Goal: Information Seeking & Learning: Learn about a topic

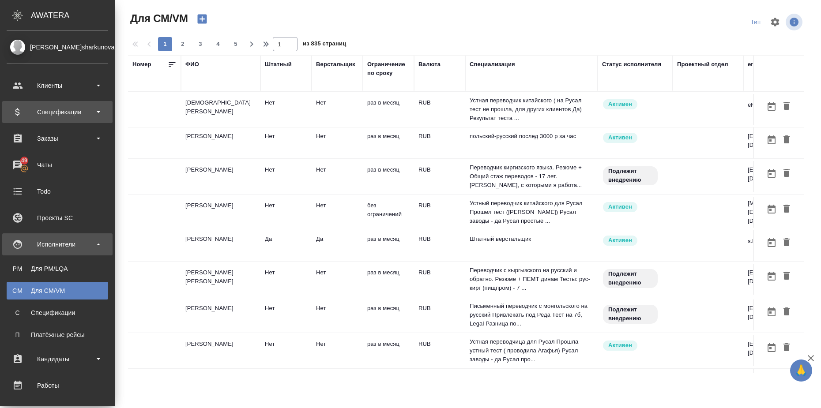
click at [99, 113] on div "Спецификации" at bounding box center [58, 111] width 102 height 13
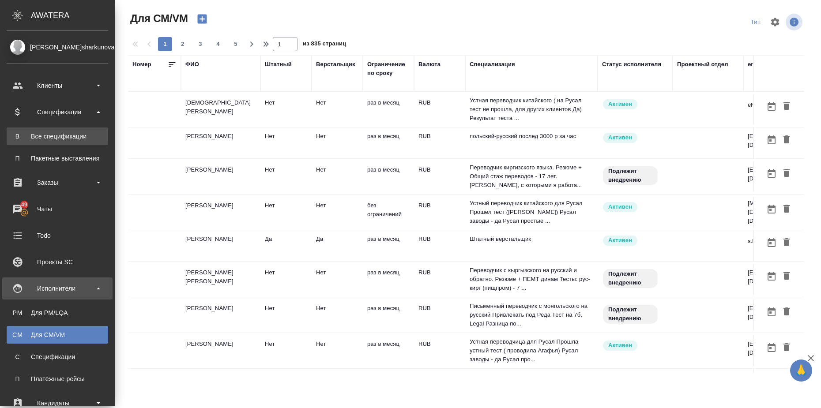
click at [67, 134] on div "Все спецификации" at bounding box center [57, 136] width 93 height 9
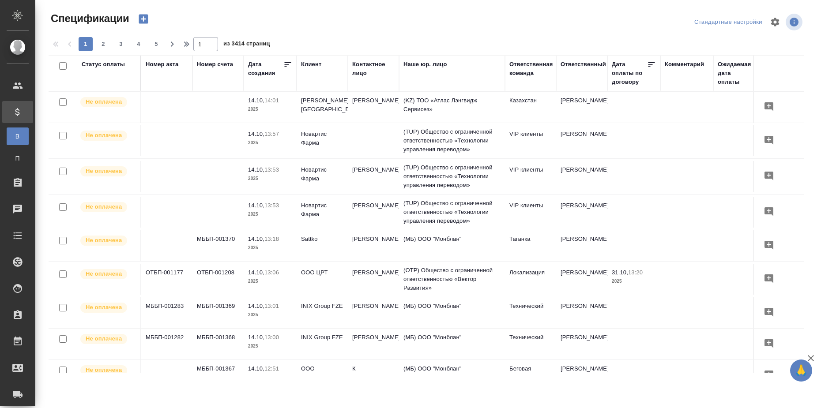
click at [108, 64] on div "Статус оплаты" at bounding box center [103, 64] width 43 height 9
select select "9"
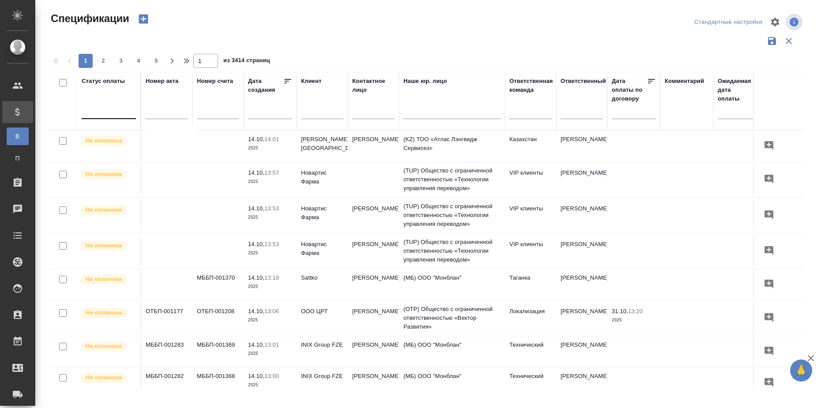
click at [101, 112] on div at bounding box center [109, 110] width 54 height 13
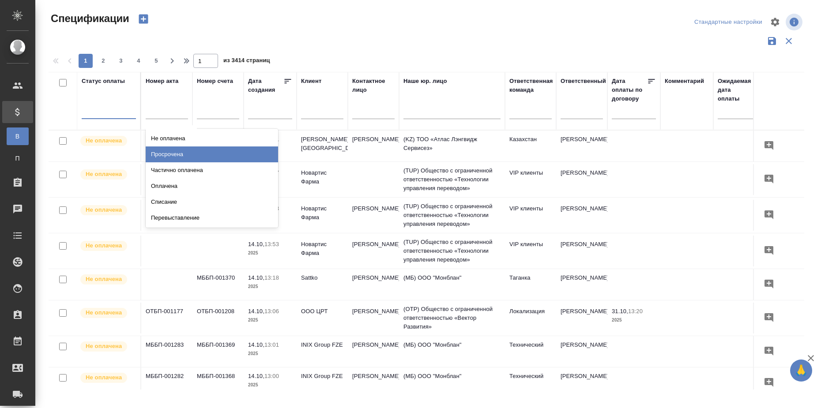
click at [193, 148] on div "Просрочена" at bounding box center [212, 155] width 132 height 16
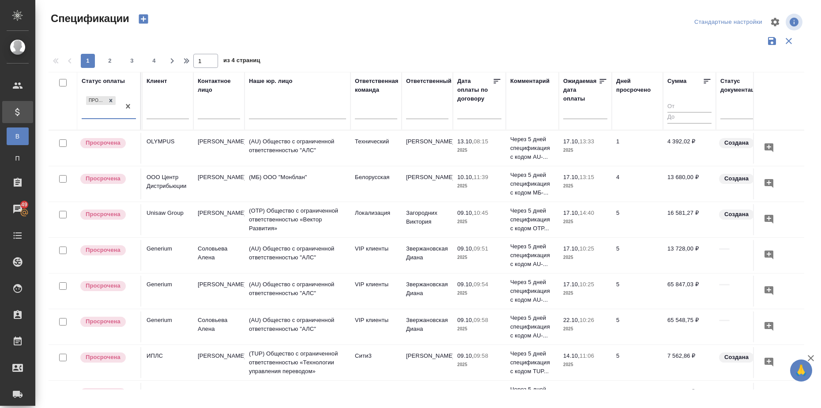
scroll to position [0, 189]
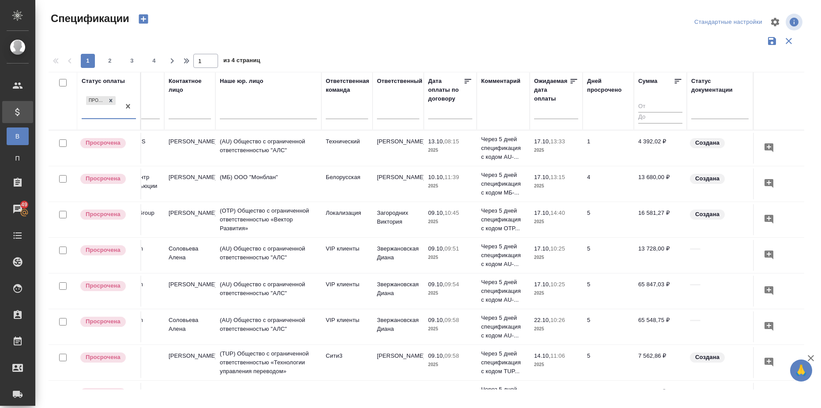
click at [554, 117] on input "text" at bounding box center [558, 111] width 39 height 12
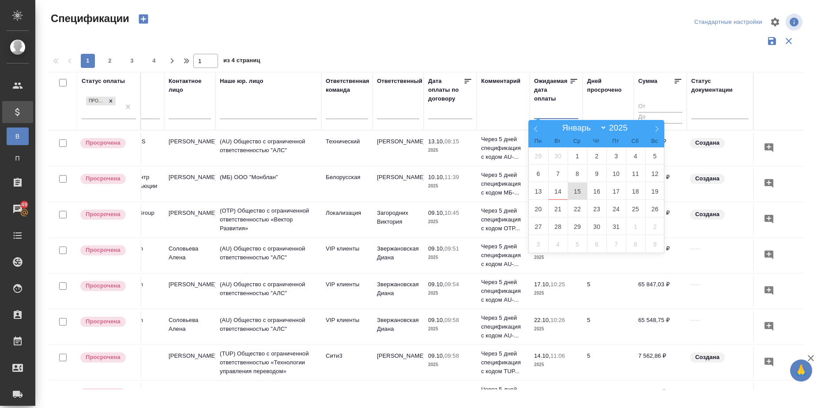
click at [576, 190] on span "15" at bounding box center [577, 191] width 19 height 17
type div "[DATE]T21:00:00.000Z"
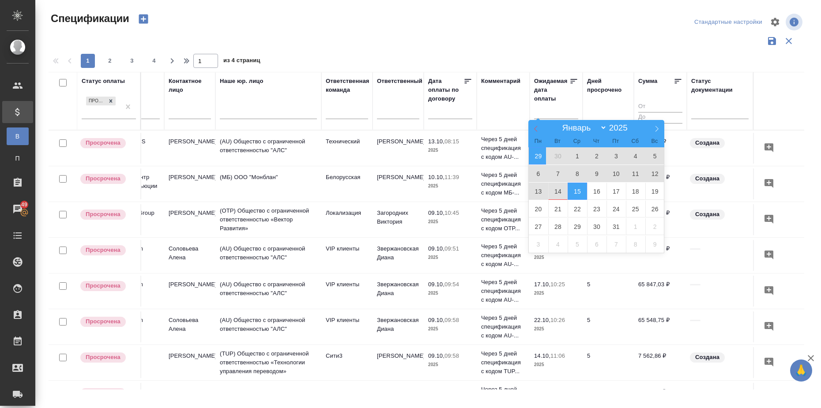
click at [535, 129] on icon at bounding box center [536, 129] width 6 height 6
select select "8"
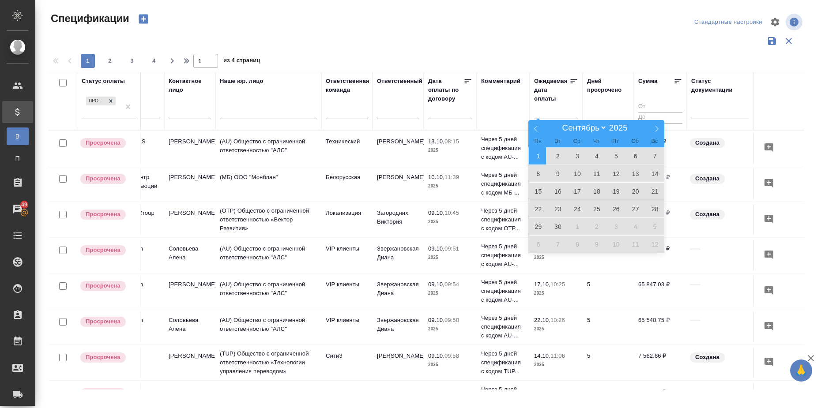
click at [535, 159] on span "1" at bounding box center [538, 155] width 19 height 17
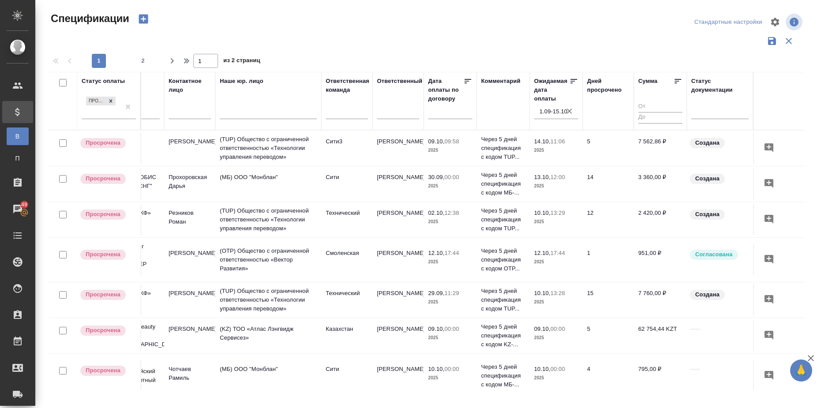
click at [675, 81] on icon at bounding box center [678, 81] width 7 height 4
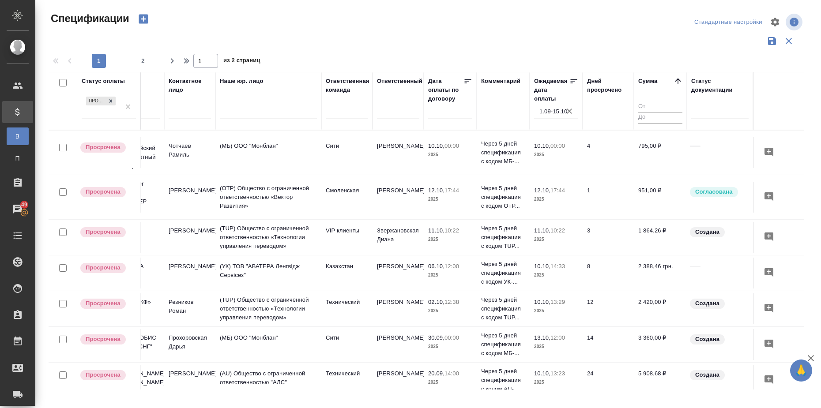
click at [675, 81] on icon at bounding box center [678, 81] width 6 height 6
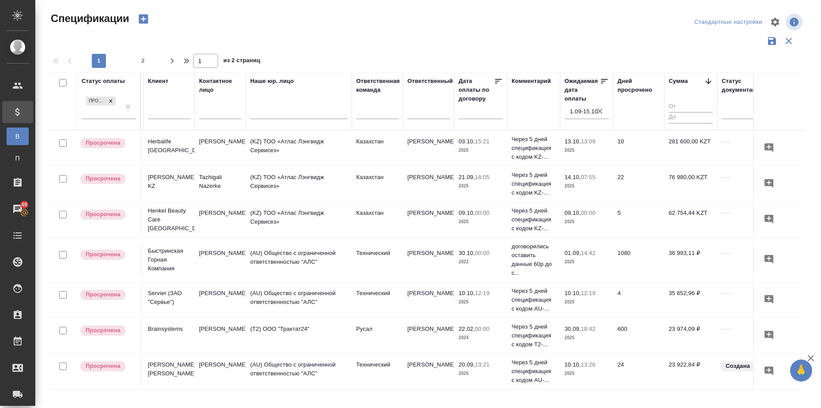
scroll to position [0, 150]
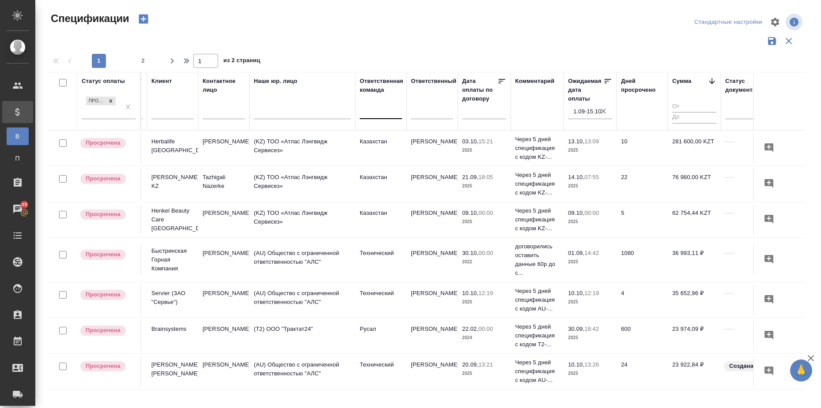
click at [389, 116] on div at bounding box center [381, 110] width 42 height 13
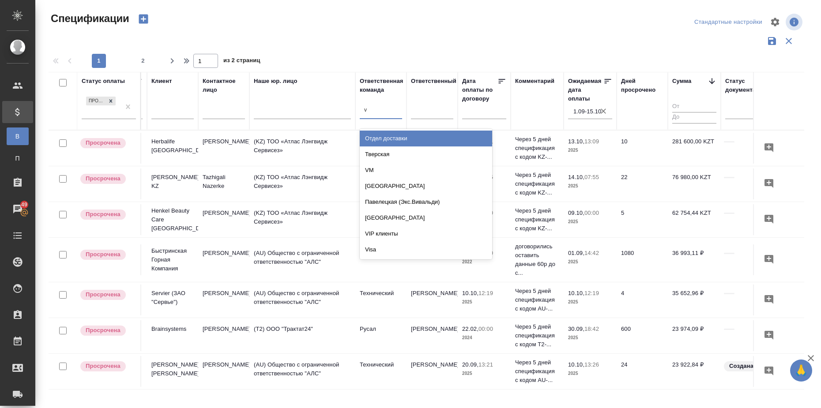
type input "vi"
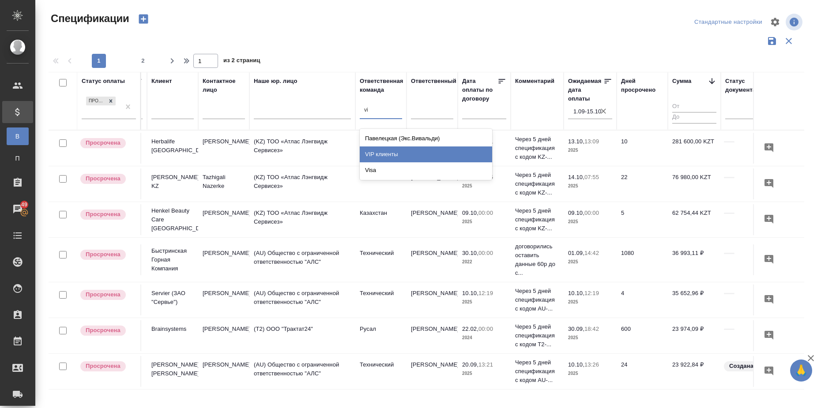
click at [403, 158] on div "VIP клиенты" at bounding box center [426, 155] width 132 height 16
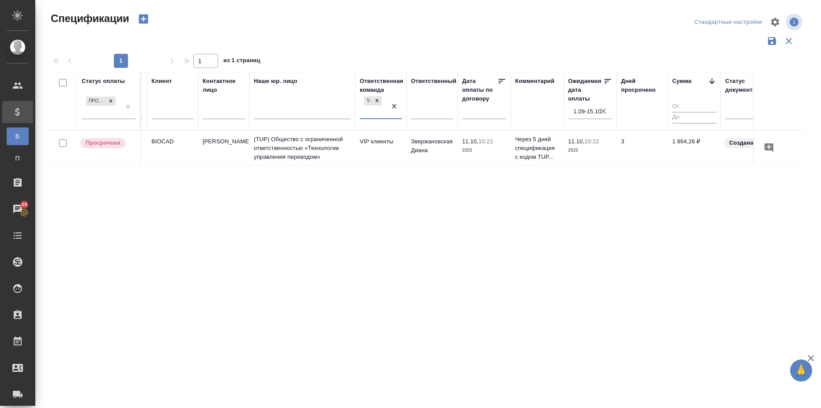
click at [603, 112] on icon "button" at bounding box center [603, 111] width 9 height 9
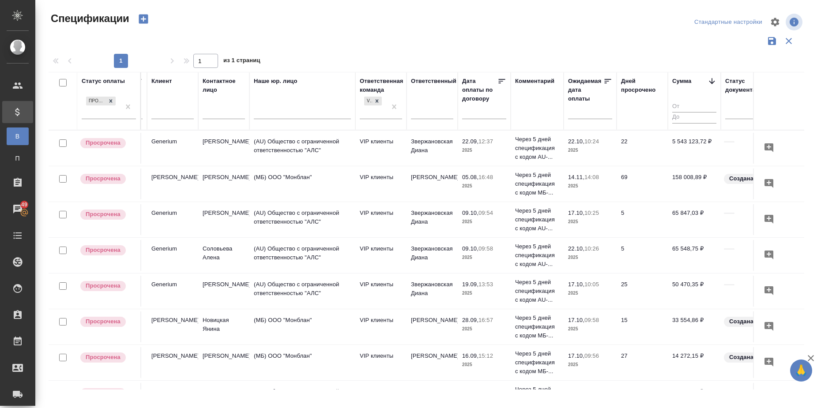
click at [597, 113] on input "text" at bounding box center [592, 111] width 39 height 12
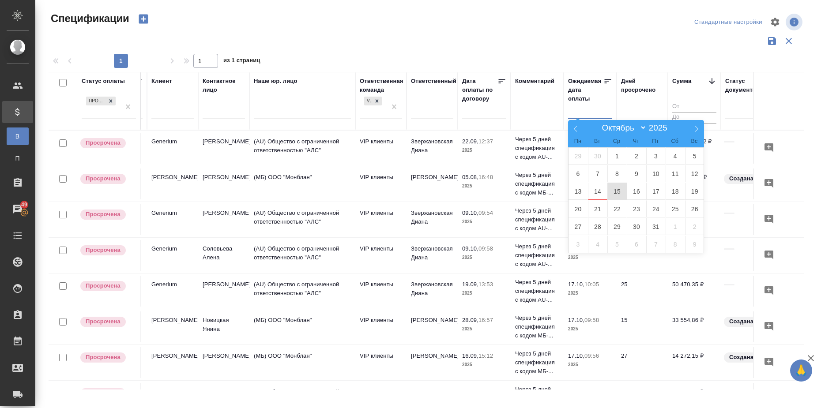
click at [613, 189] on span "15" at bounding box center [616, 191] width 19 height 17
type div "[DATE]T21:00:00.000Z"
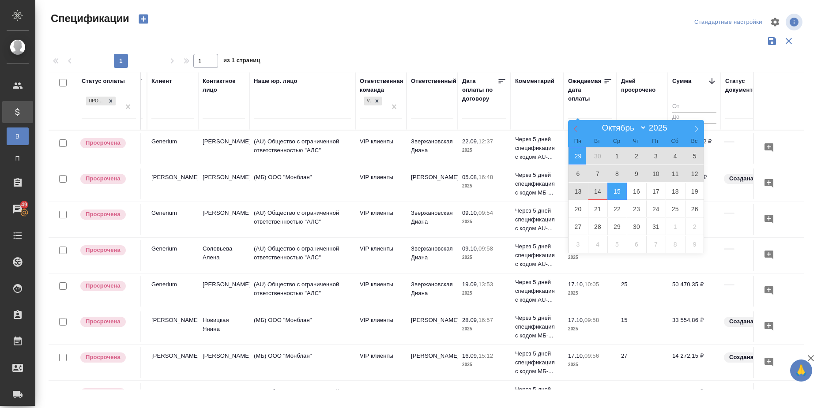
click at [576, 125] on span at bounding box center [575, 127] width 15 height 15
select select "8"
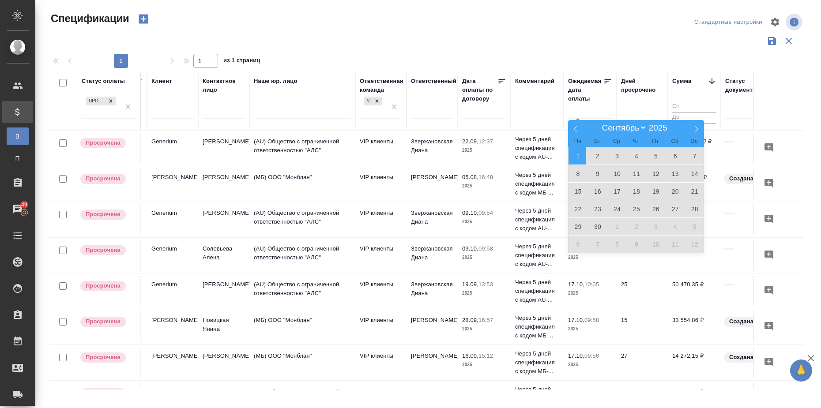
click at [579, 155] on span "1" at bounding box center [577, 155] width 19 height 17
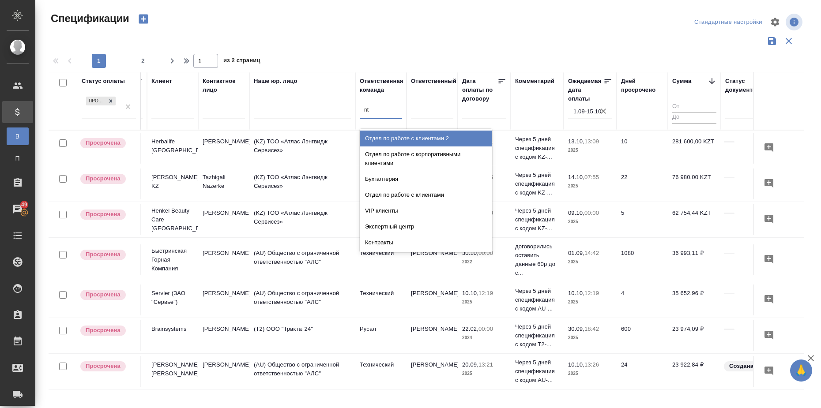
type input "n"
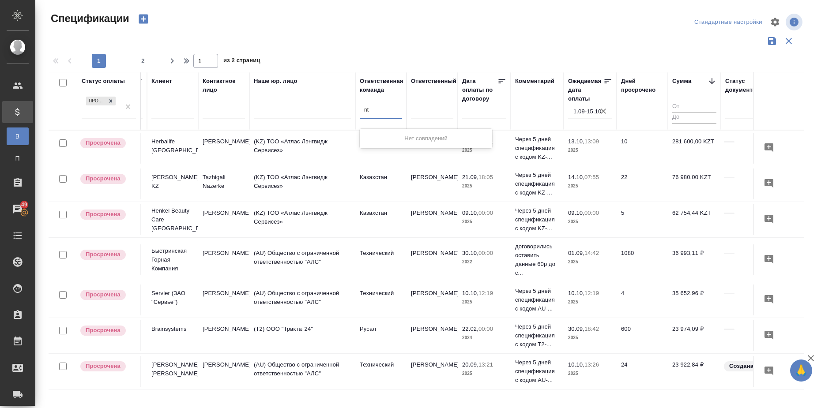
type input "n"
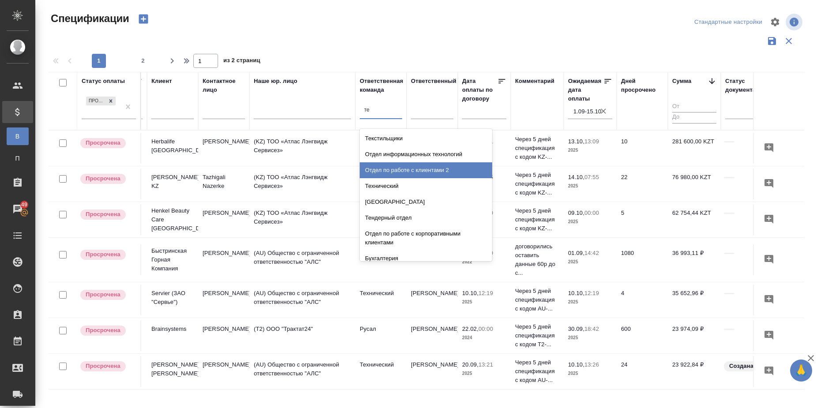
type input "тех"
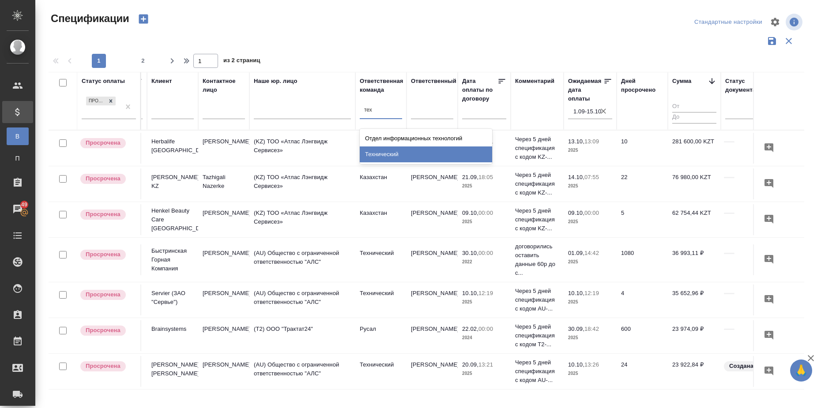
click at [382, 161] on div "Технический" at bounding box center [426, 155] width 132 height 16
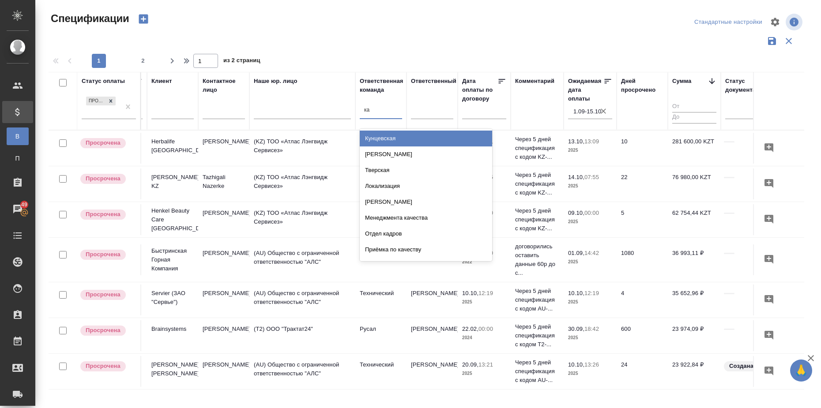
type input "к"
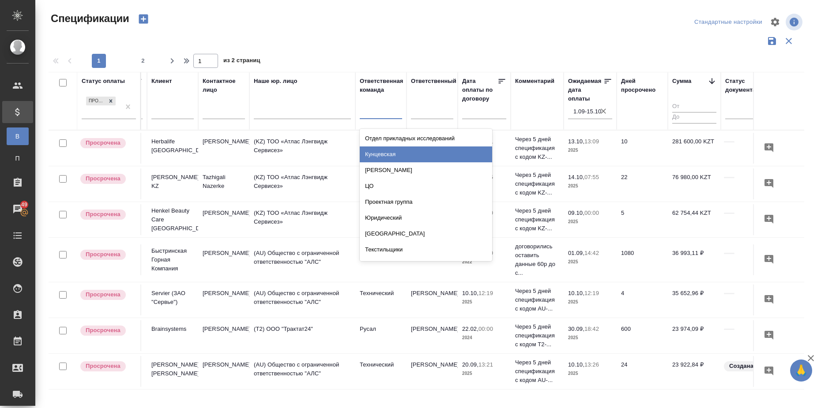
click at [631, 182] on td "22" at bounding box center [642, 184] width 51 height 31
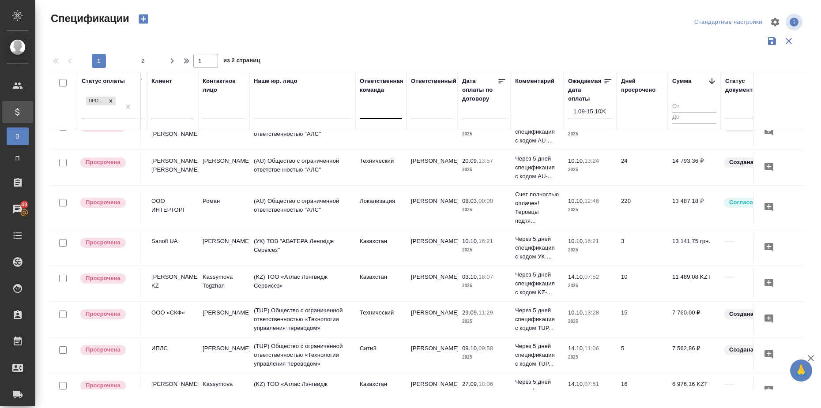
scroll to position [497, 150]
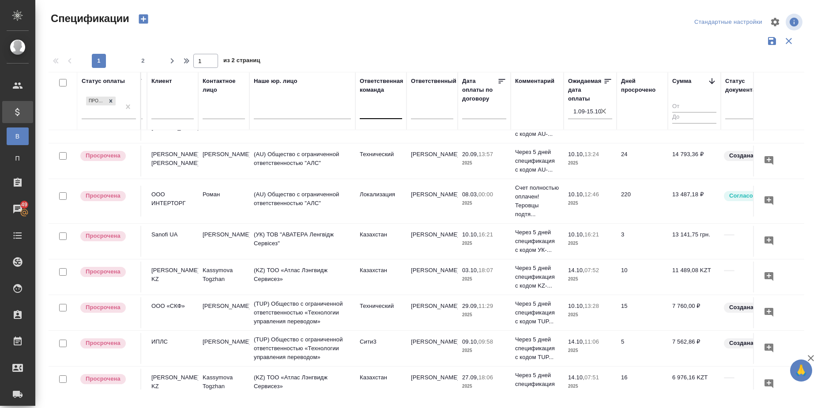
click at [393, 108] on div at bounding box center [381, 110] width 42 height 13
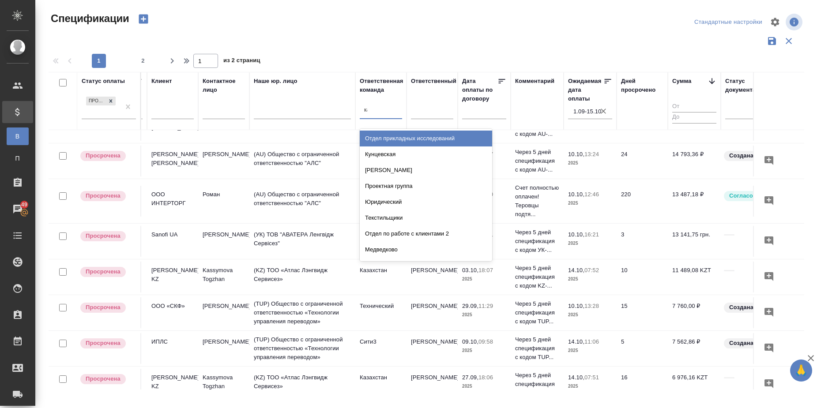
type input "каз"
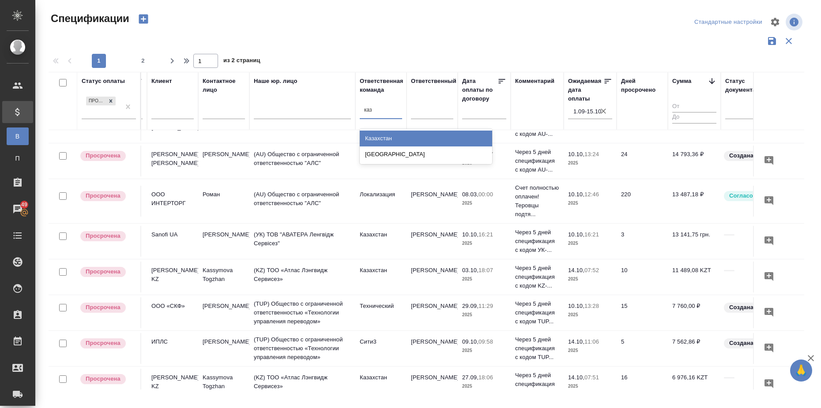
click at [392, 135] on div "Казахстан" at bounding box center [426, 139] width 132 height 16
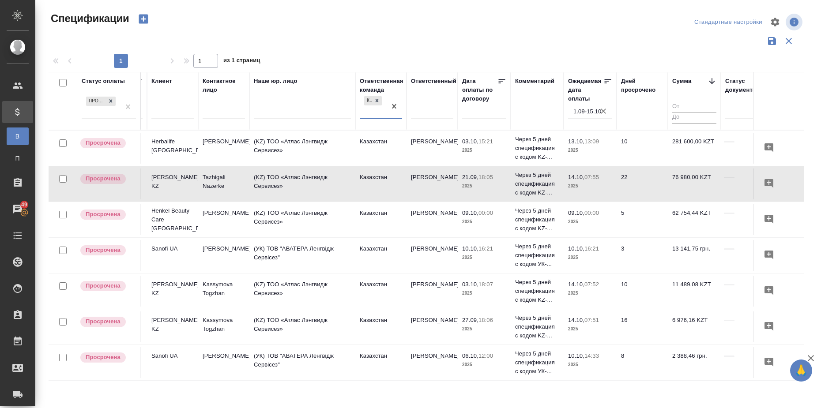
scroll to position [0, 150]
click at [602, 109] on icon "button" at bounding box center [603, 111] width 5 height 5
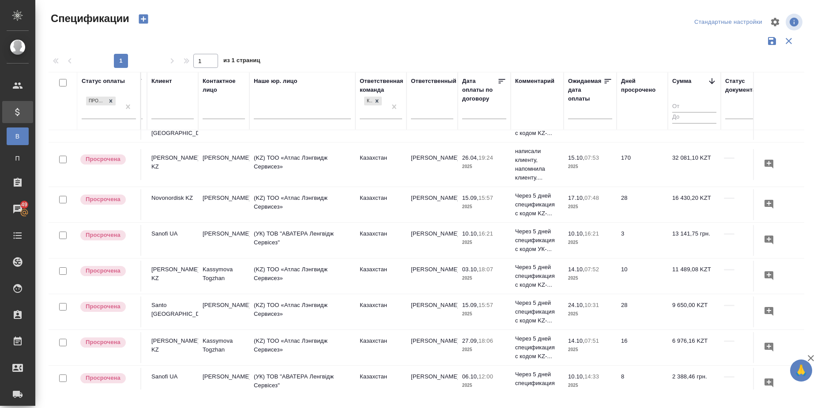
scroll to position [151, 150]
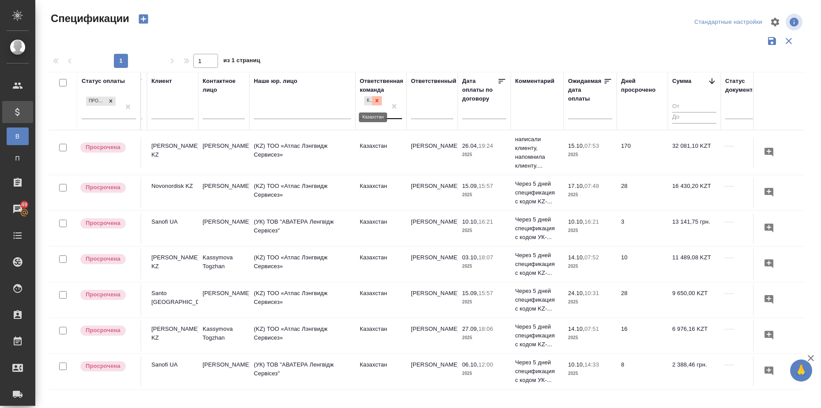
click at [376, 98] on icon at bounding box center [377, 101] width 6 height 6
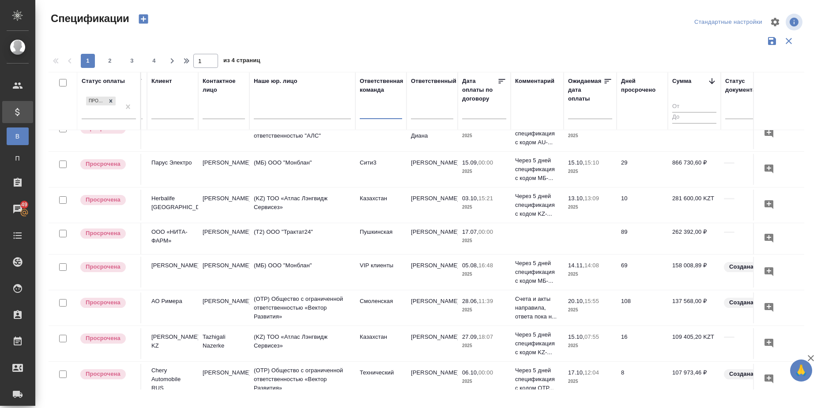
scroll to position [0, 150]
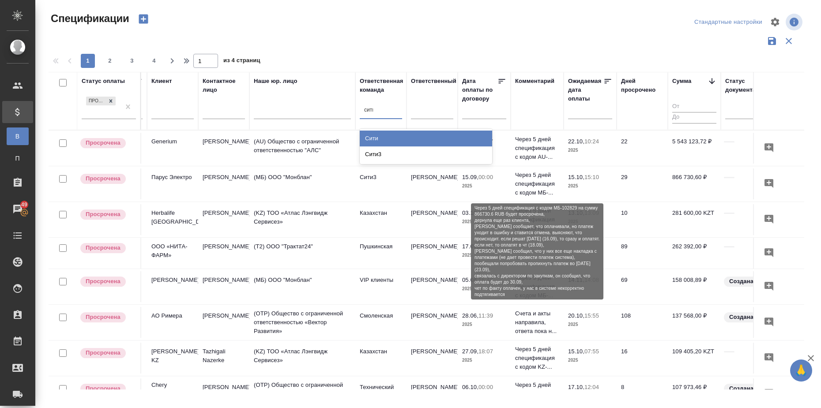
type input "сити"
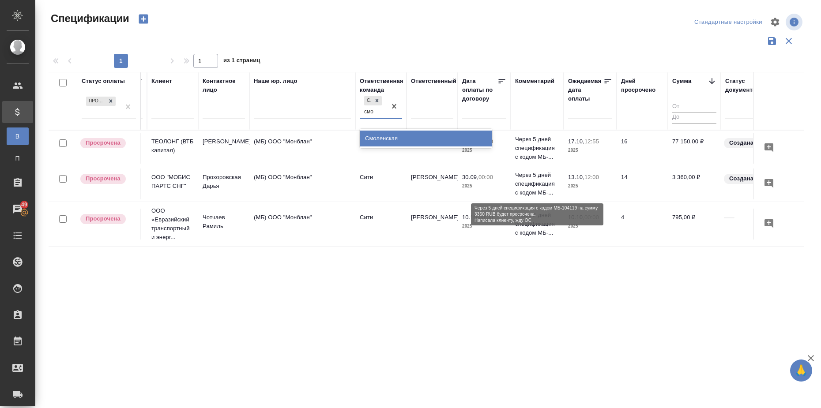
type input "смол"
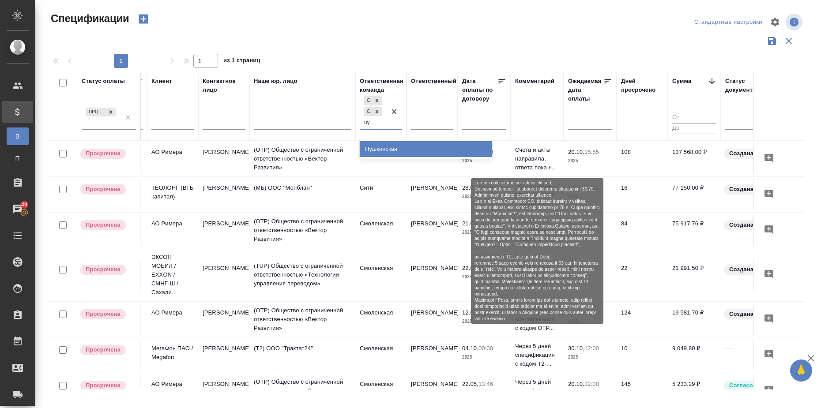
type input "пуш"
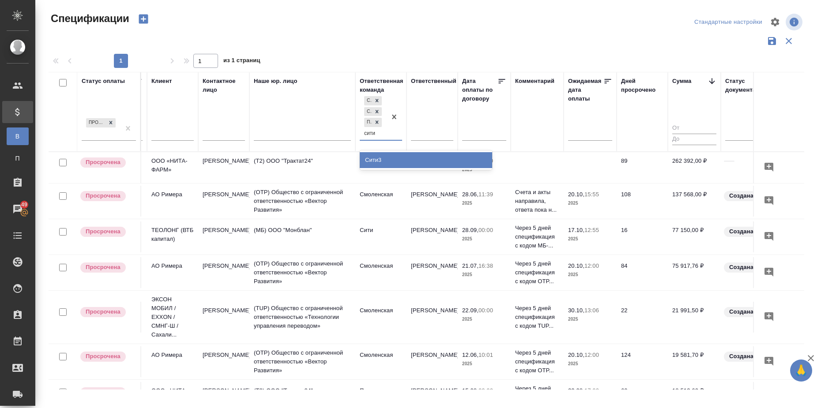
type input "сити3"
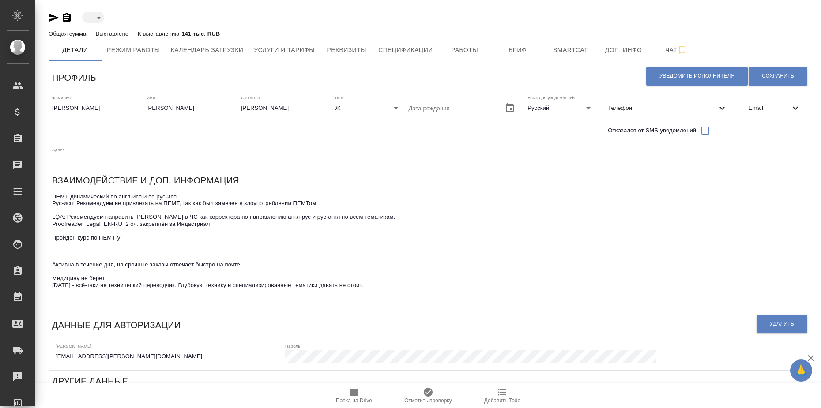
type input "active"
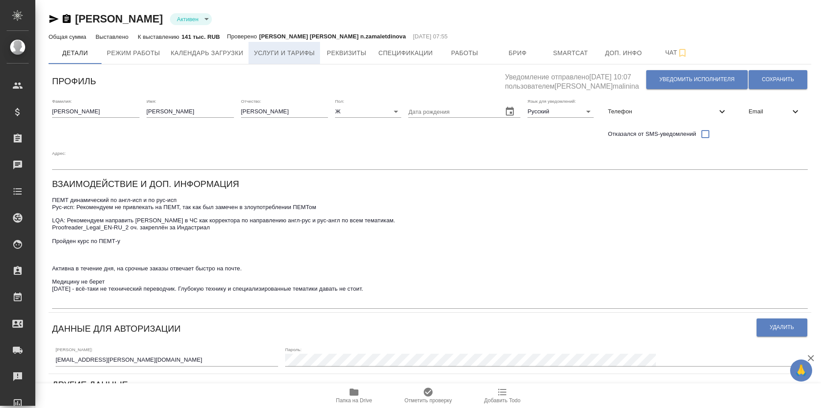
click at [294, 57] on span "Услуги и тарифы" at bounding box center [284, 53] width 61 height 11
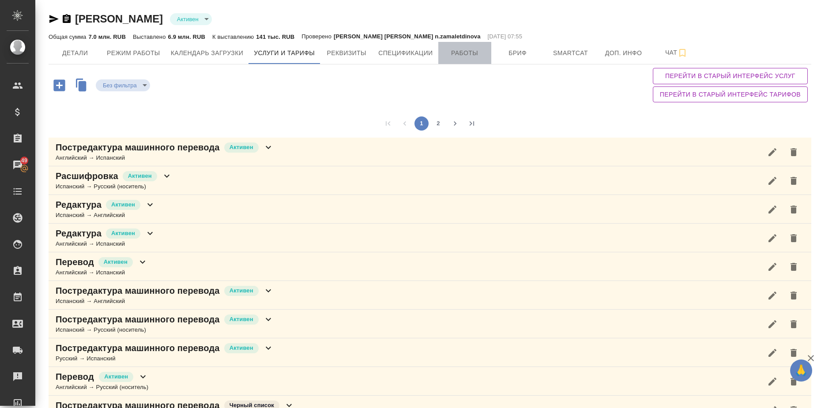
click at [466, 54] on span "Работы" at bounding box center [465, 53] width 42 height 11
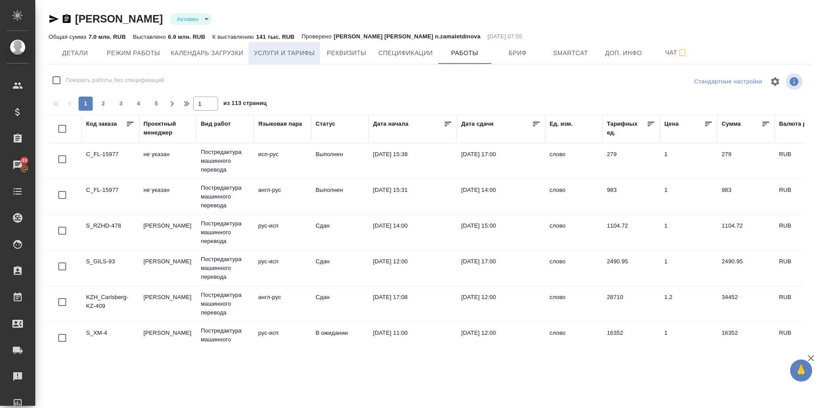
click at [282, 48] on span "Услуги и тарифы" at bounding box center [284, 53] width 61 height 11
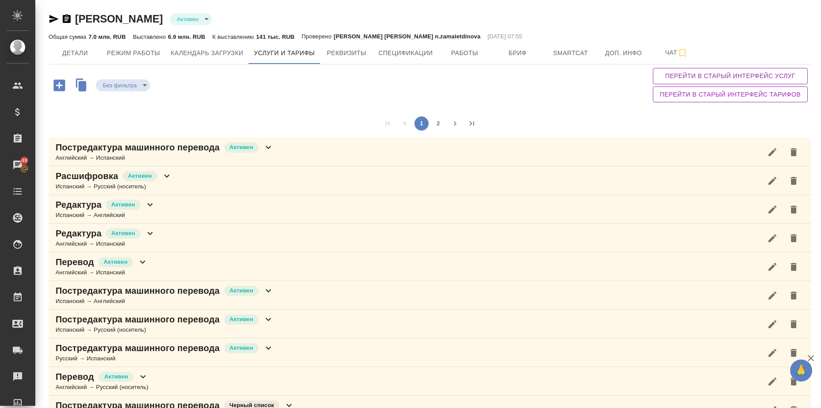
click at [270, 148] on icon at bounding box center [268, 147] width 11 height 11
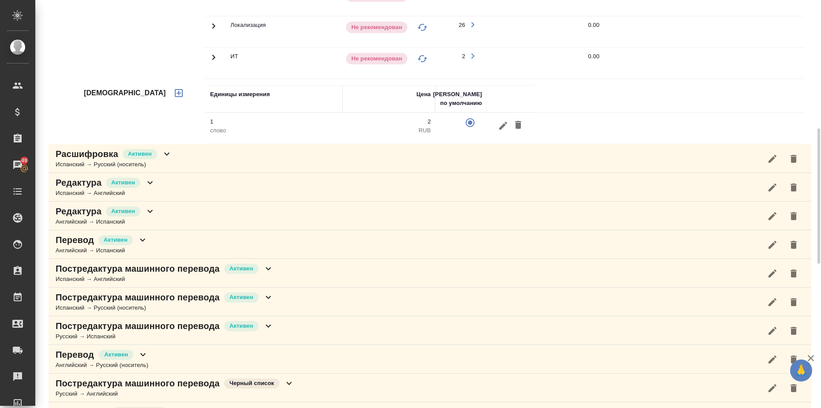
scroll to position [55, 0]
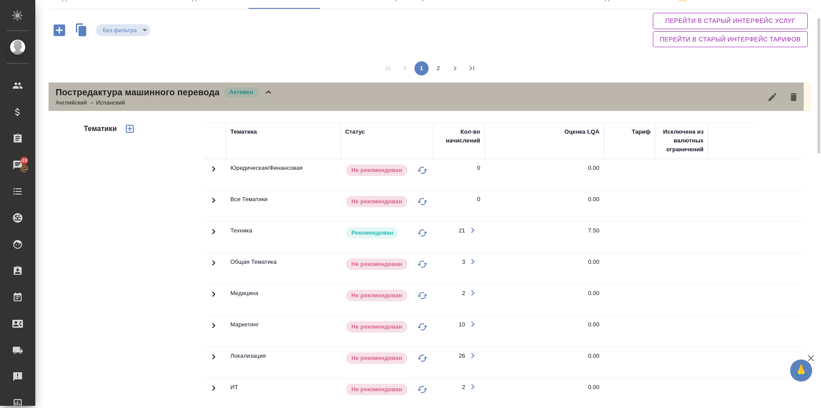
click at [267, 94] on icon at bounding box center [268, 92] width 11 height 11
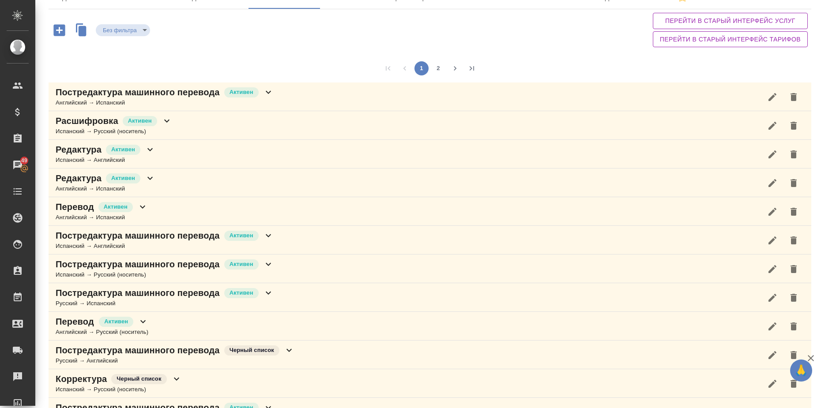
click at [266, 237] on icon at bounding box center [268, 235] width 11 height 11
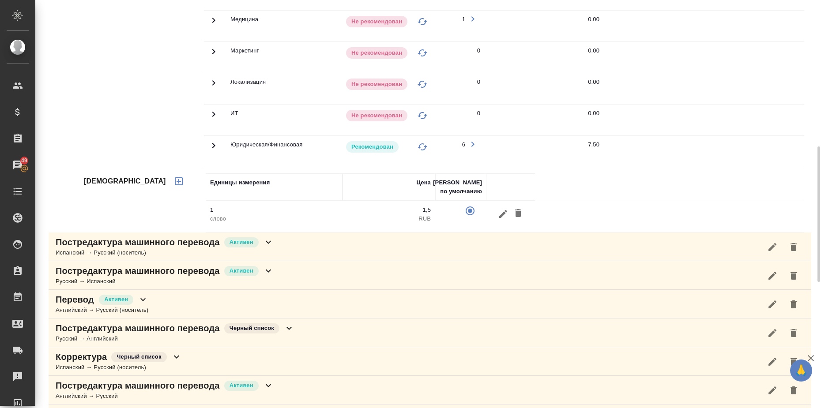
scroll to position [110, 0]
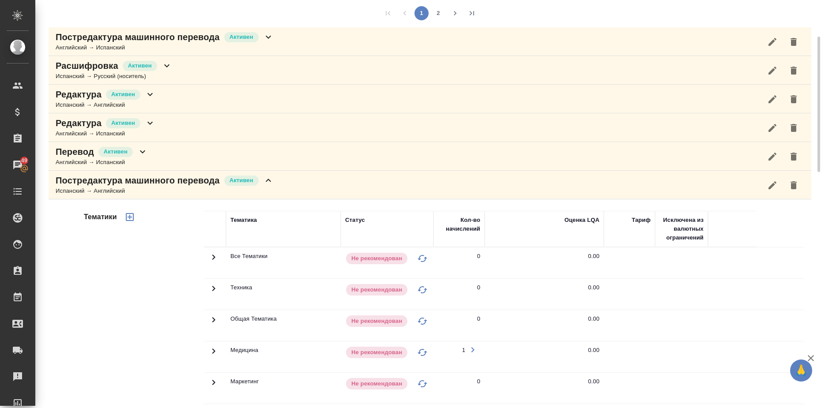
click at [265, 182] on icon at bounding box center [268, 180] width 11 height 11
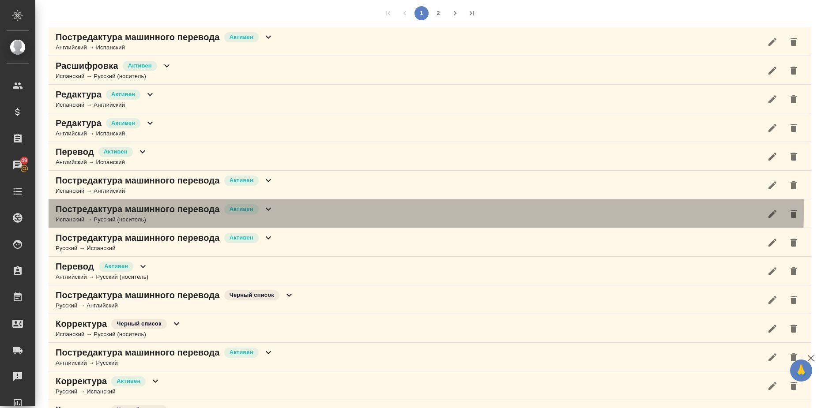
click at [265, 210] on icon at bounding box center [268, 209] width 11 height 11
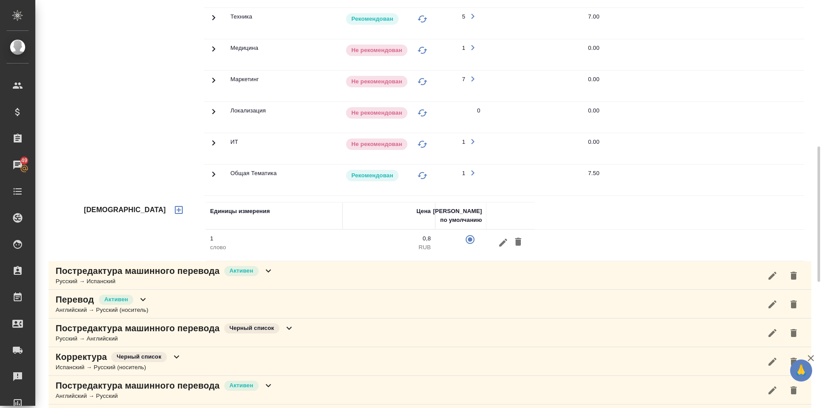
scroll to position [221, 0]
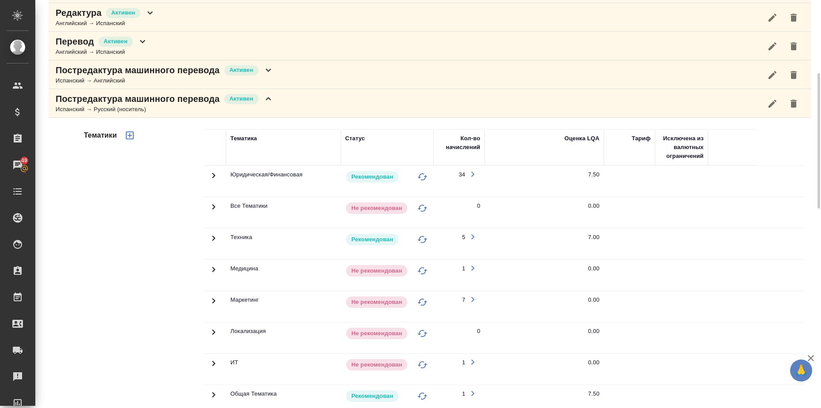
click at [268, 102] on icon at bounding box center [268, 99] width 11 height 11
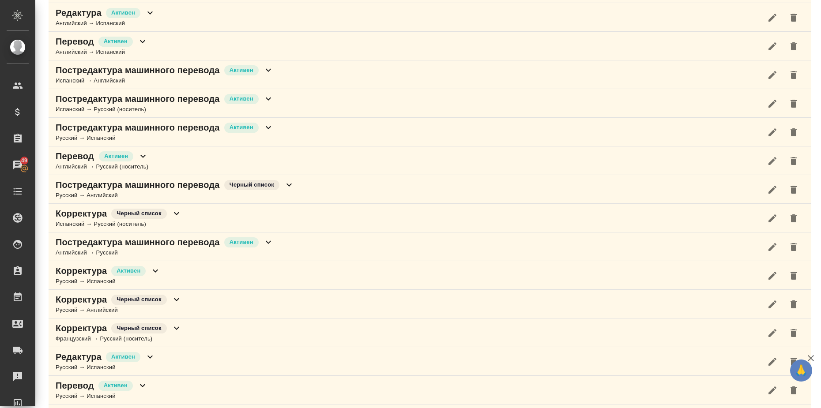
click at [266, 126] on icon at bounding box center [268, 127] width 5 height 3
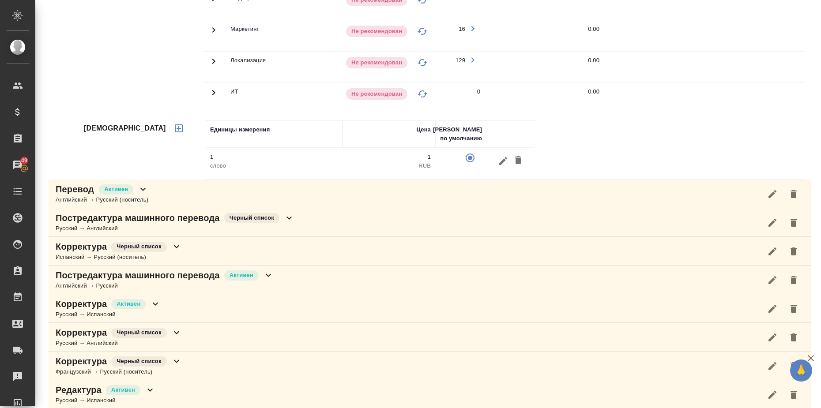
scroll to position [276, 0]
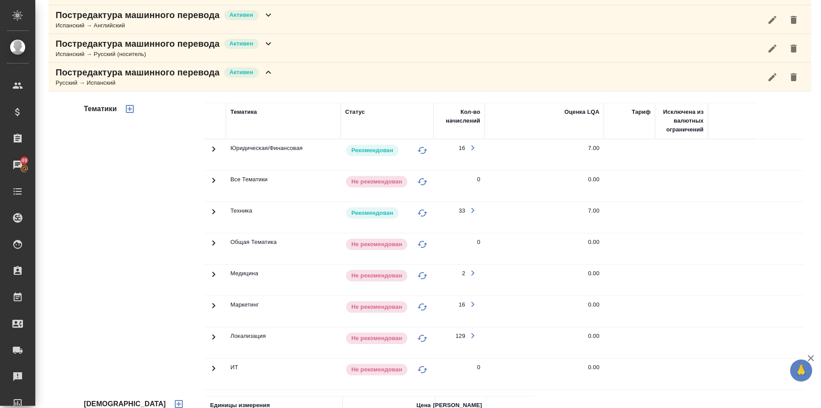
click at [269, 69] on icon at bounding box center [268, 72] width 11 height 11
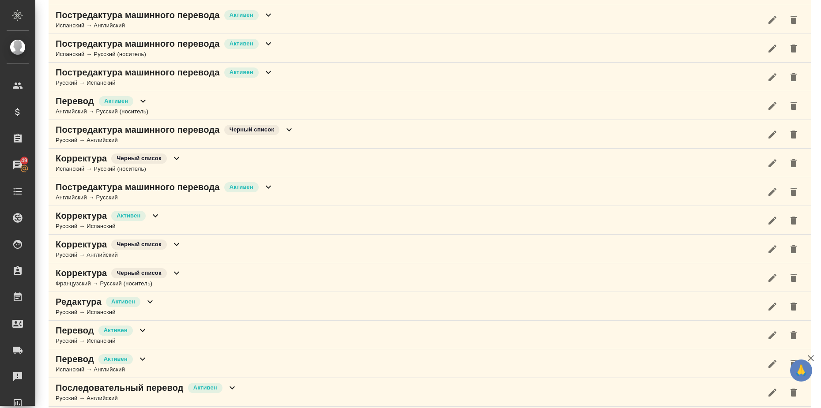
click at [270, 184] on icon at bounding box center [268, 187] width 11 height 11
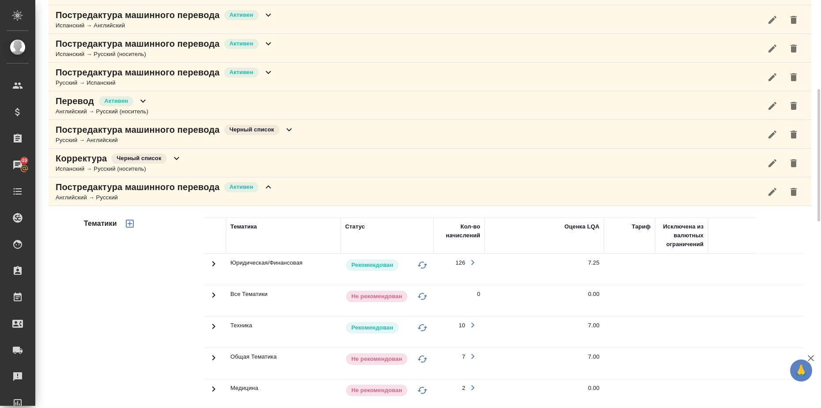
click at [269, 187] on icon at bounding box center [268, 186] width 5 height 3
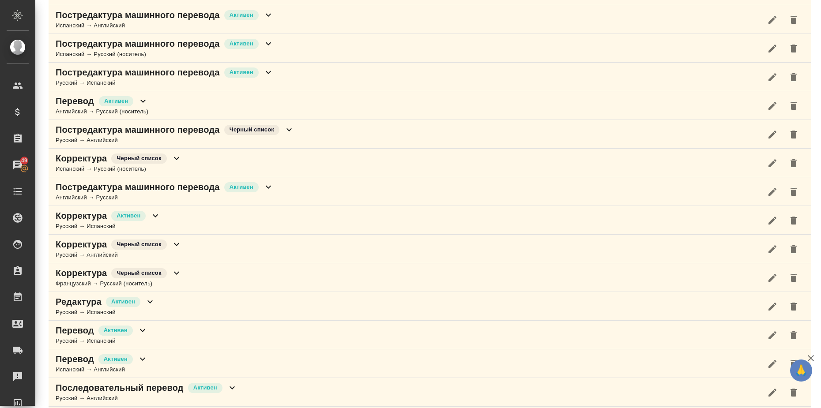
click at [267, 185] on icon at bounding box center [268, 187] width 11 height 11
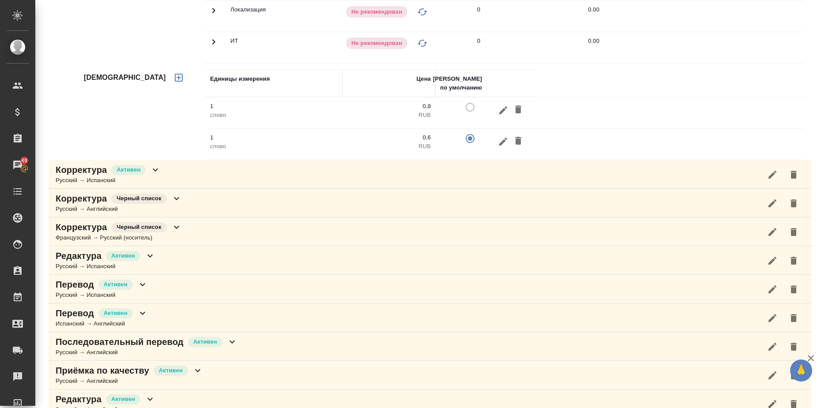
scroll to position [386, 0]
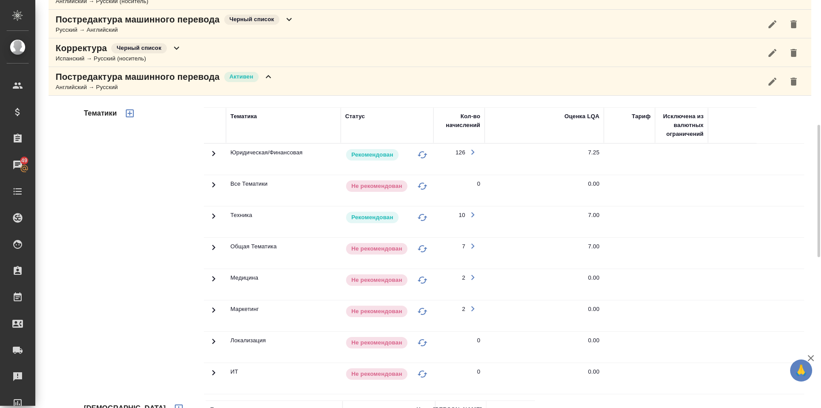
click at [266, 75] on icon at bounding box center [268, 76] width 11 height 11
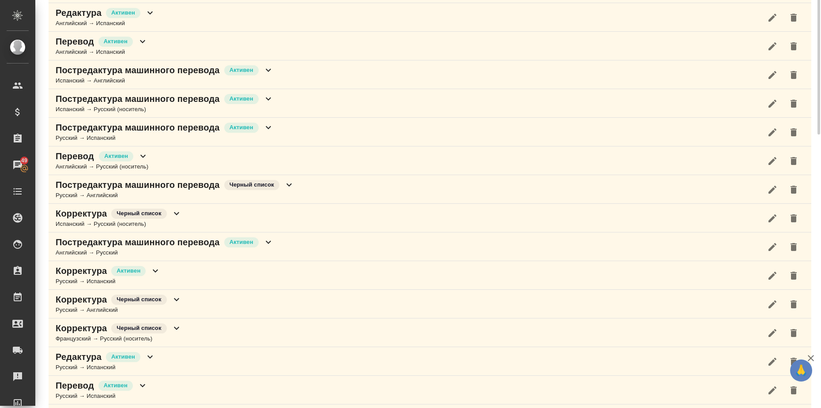
scroll to position [0, 0]
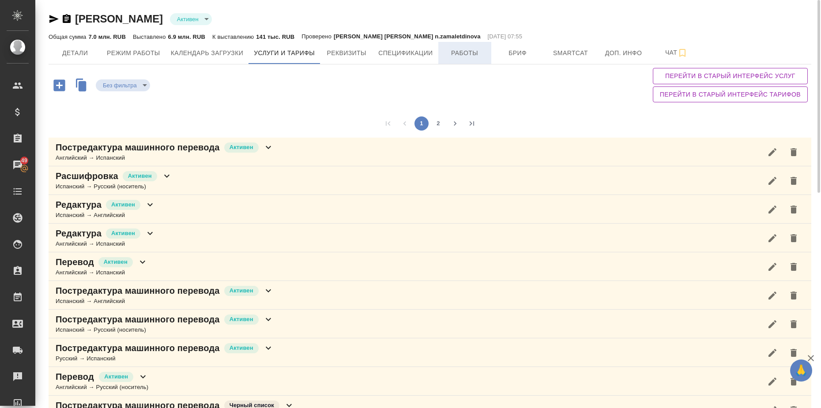
click at [459, 53] on span "Работы" at bounding box center [465, 53] width 42 height 11
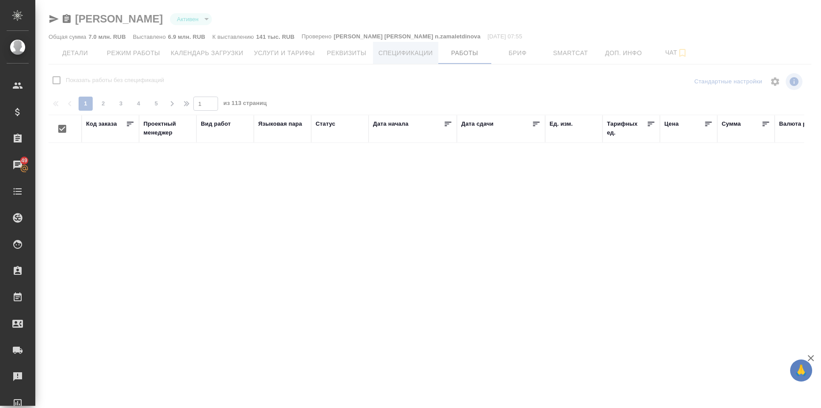
checkbox input "false"
